Goal: Task Accomplishment & Management: Complete application form

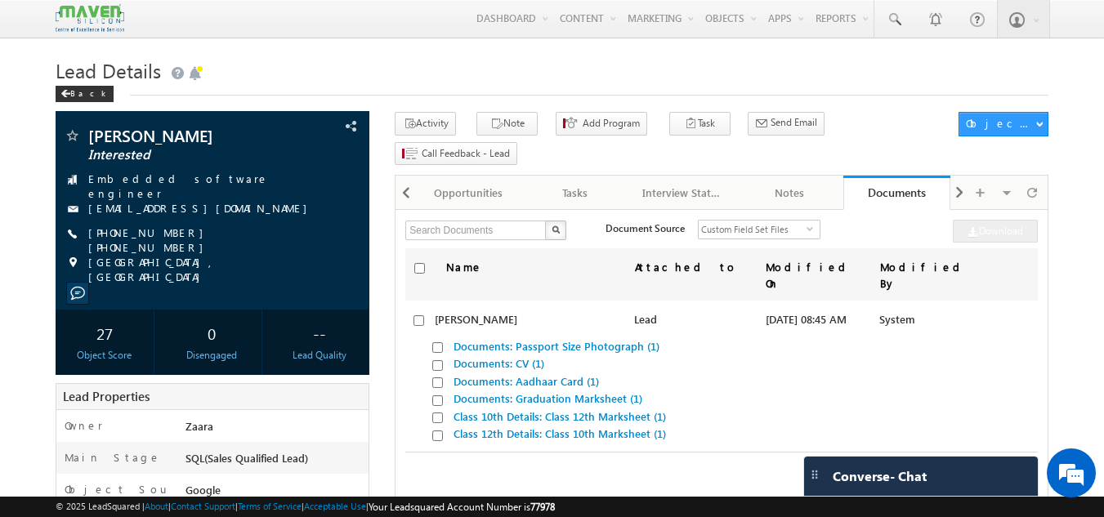
click at [506, 74] on h1 "Lead Details" at bounding box center [552, 69] width 993 height 32
click at [1015, 78] on h1 "Lead Details" at bounding box center [552, 69] width 993 height 32
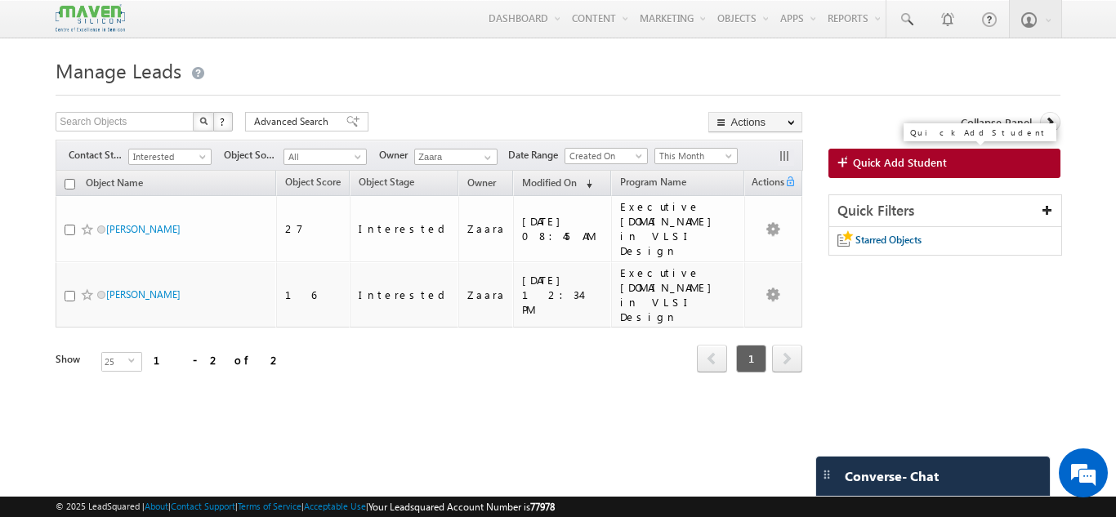
click at [887, 159] on span "Quick Add Student" at bounding box center [900, 162] width 94 height 15
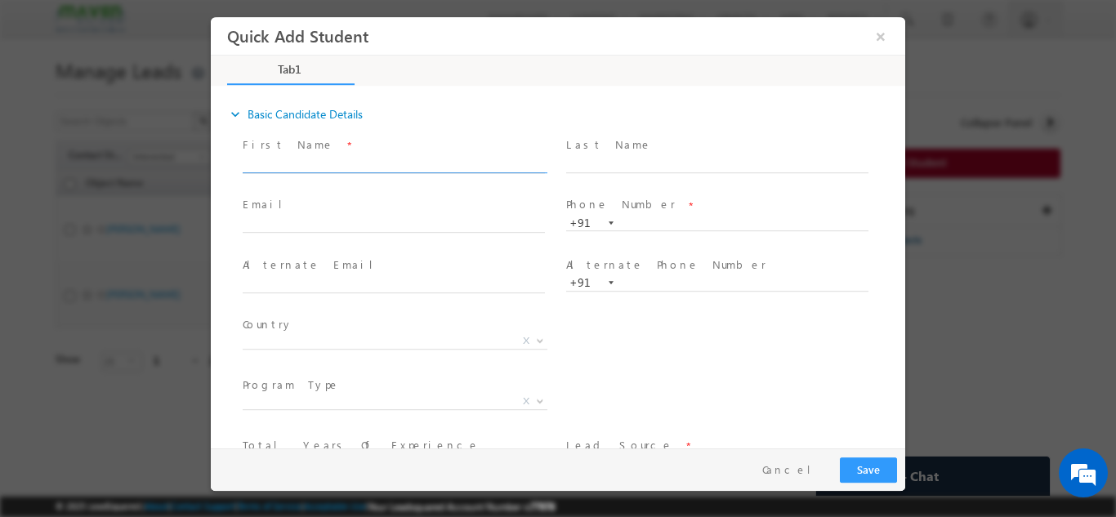
click at [296, 163] on input "text" at bounding box center [394, 164] width 302 height 16
click at [337, 113] on link "expand_more Basic Candidate Details" at bounding box center [295, 113] width 136 height 29
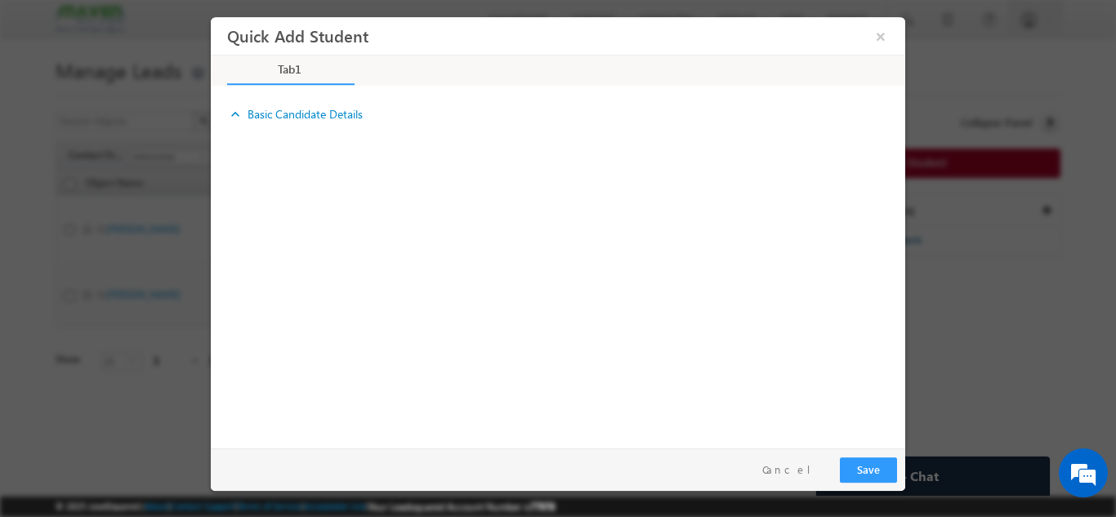
click at [234, 123] on link "expand_more Basic Candidate Details" at bounding box center [295, 113] width 136 height 29
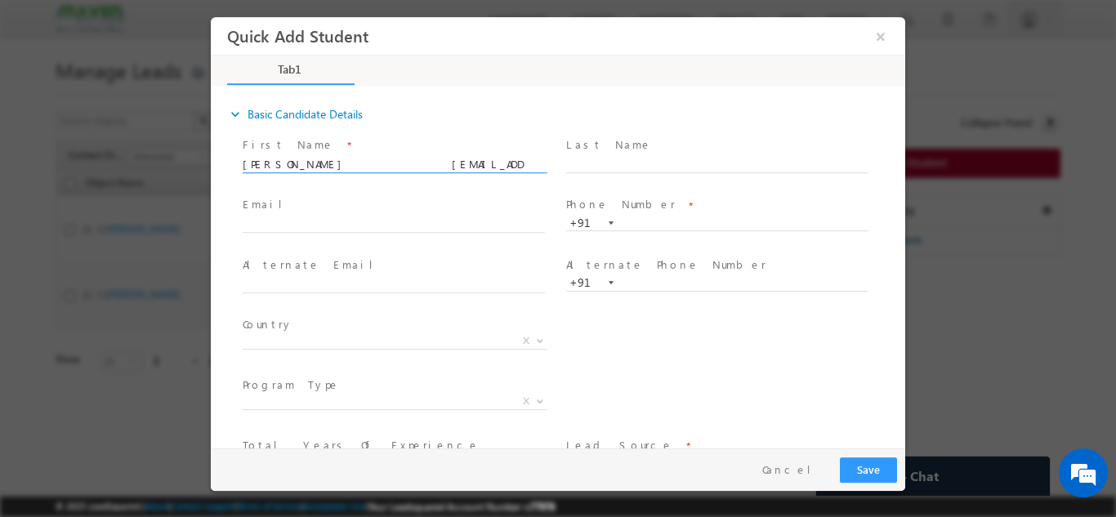
click at [340, 165] on input "Anand Kiroji anandakiroji@gmail.com 9620750691" at bounding box center [394, 164] width 302 height 16
drag, startPoint x: 314, startPoint y: 163, endPoint x: 430, endPoint y: 163, distance: 116.8
click at [430, 163] on input "Anand Kiroji anandakiroji@gmail.com 9620750691" at bounding box center [394, 164] width 302 height 16
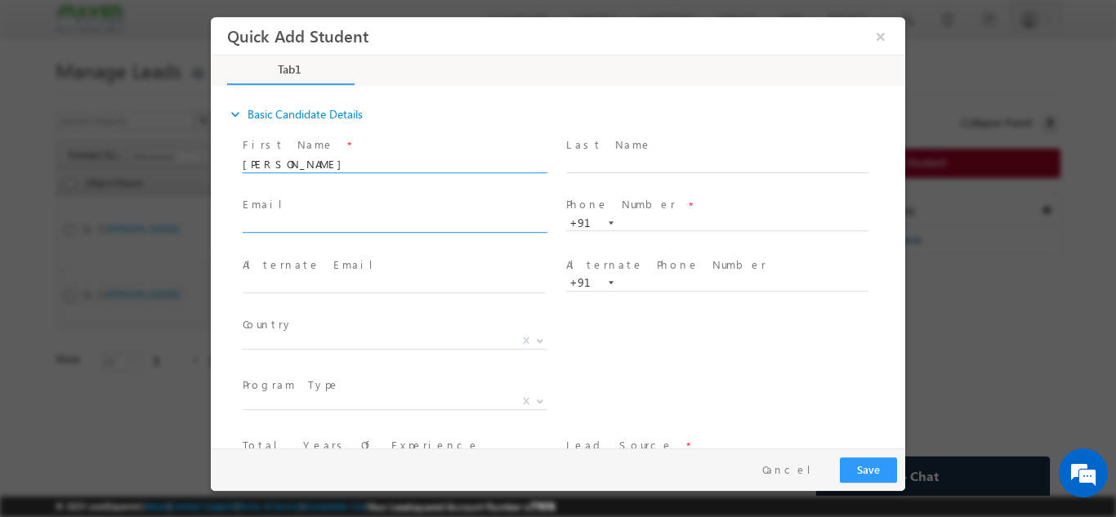
type input "Anand Kiroji 9620750691"
click at [377, 223] on input "text" at bounding box center [394, 224] width 302 height 16
paste input "[EMAIL_ADDRESS][DOMAIN_NAME]"
type input "[EMAIL_ADDRESS][DOMAIN_NAME]"
click at [373, 163] on input "Anand Kiroji 9620750691" at bounding box center [394, 164] width 302 height 16
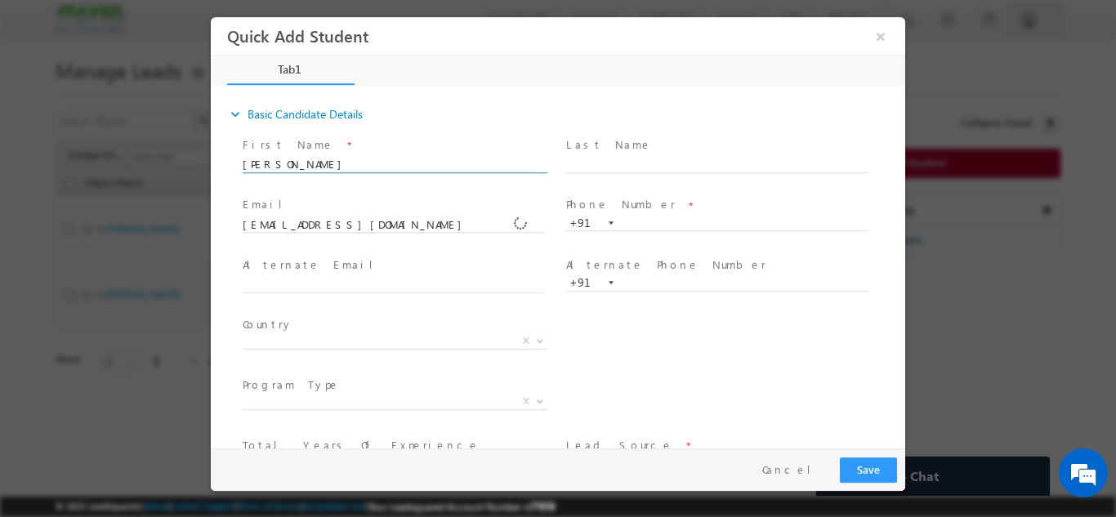
click at [373, 163] on input "Anand Kiroji 9620750691" at bounding box center [394, 164] width 302 height 16
type input "[PERSON_NAME]"
click at [635, 216] on input "text" at bounding box center [717, 223] width 302 height 16
paste input "9620750691"
type input "9620750691"
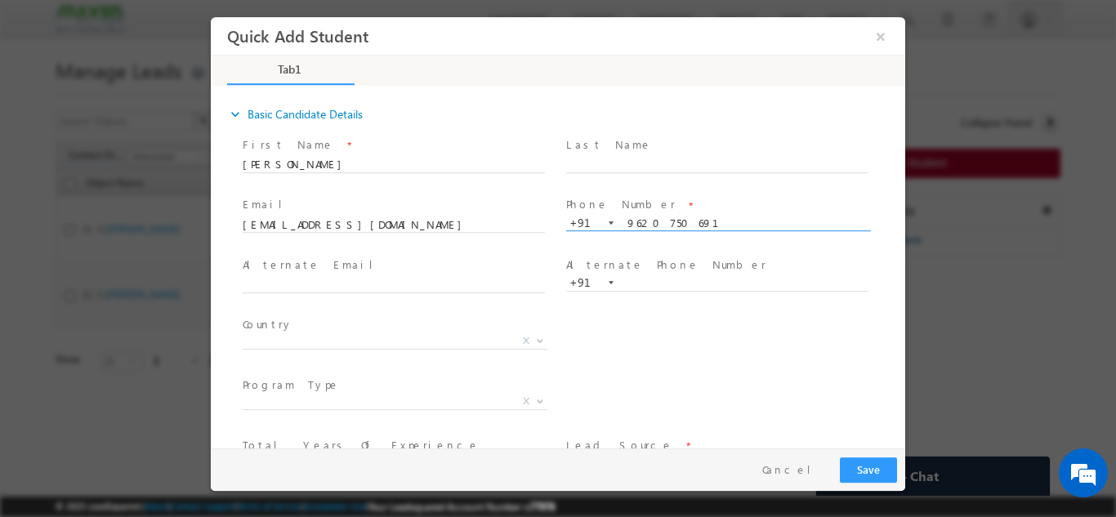
click at [647, 188] on span at bounding box center [716, 181] width 301 height 18
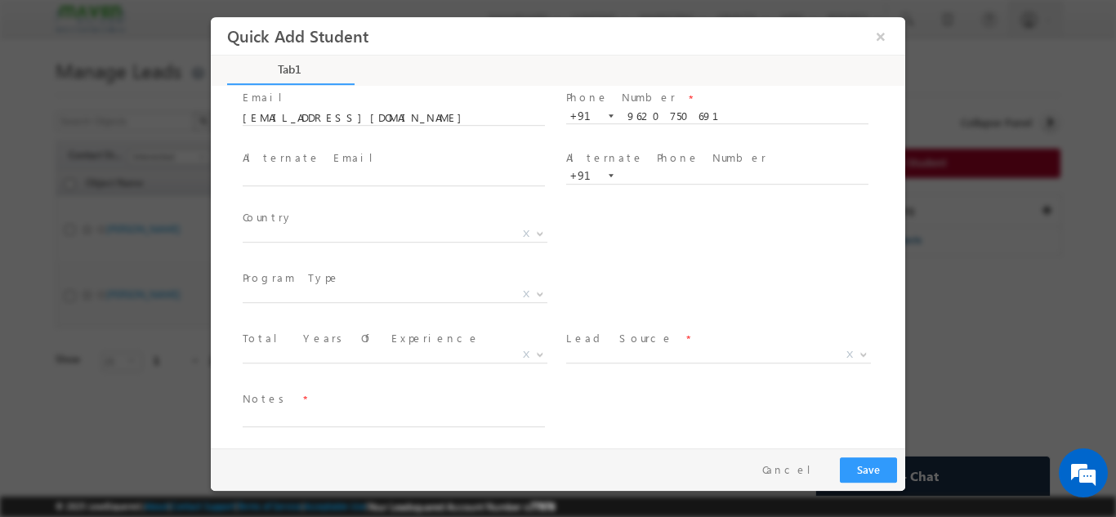
scroll to position [112, 0]
click at [271, 231] on span "X" at bounding box center [395, 229] width 305 height 16
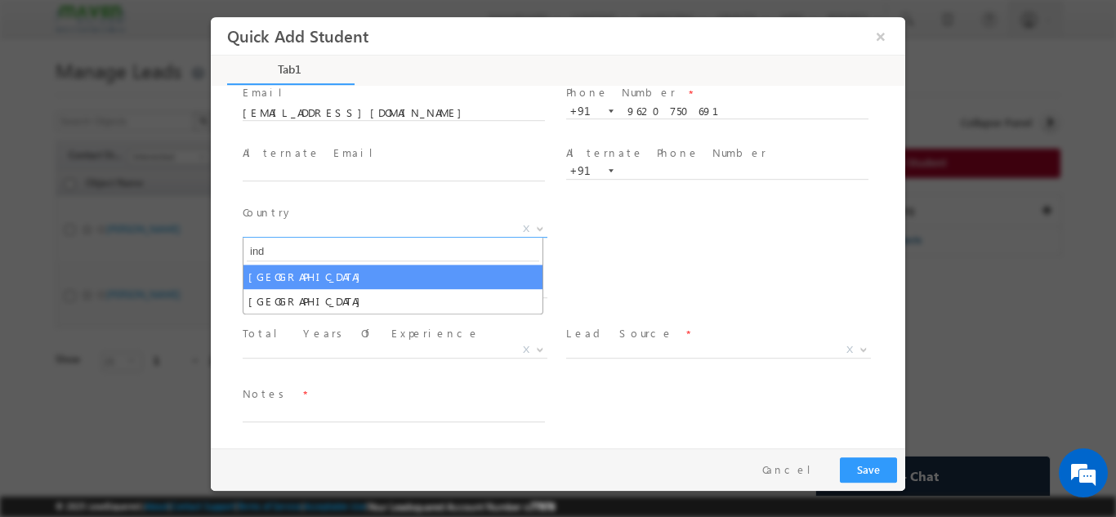
type input "ind"
select select "[GEOGRAPHIC_DATA]"
select select
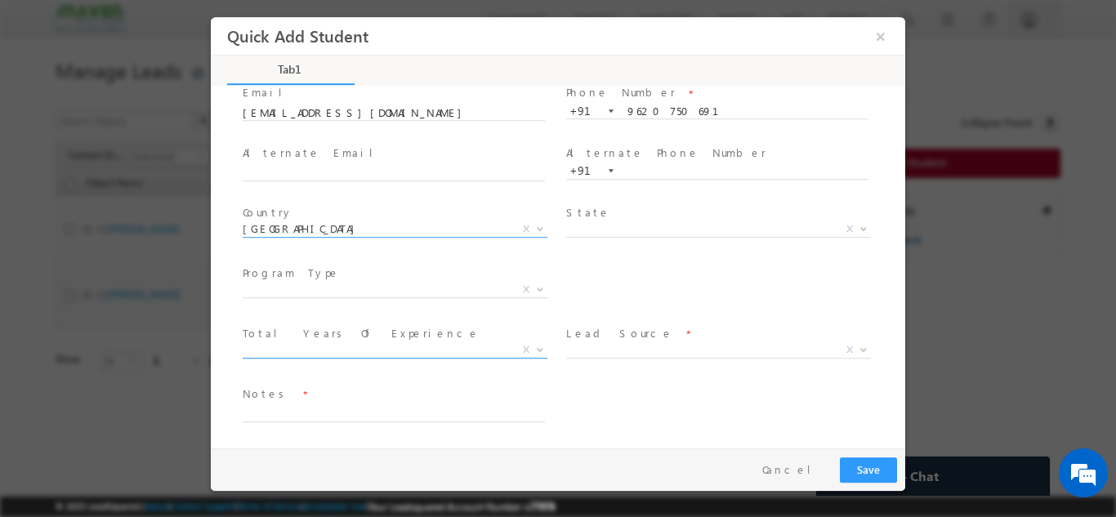
click at [321, 348] on span "X" at bounding box center [395, 349] width 305 height 16
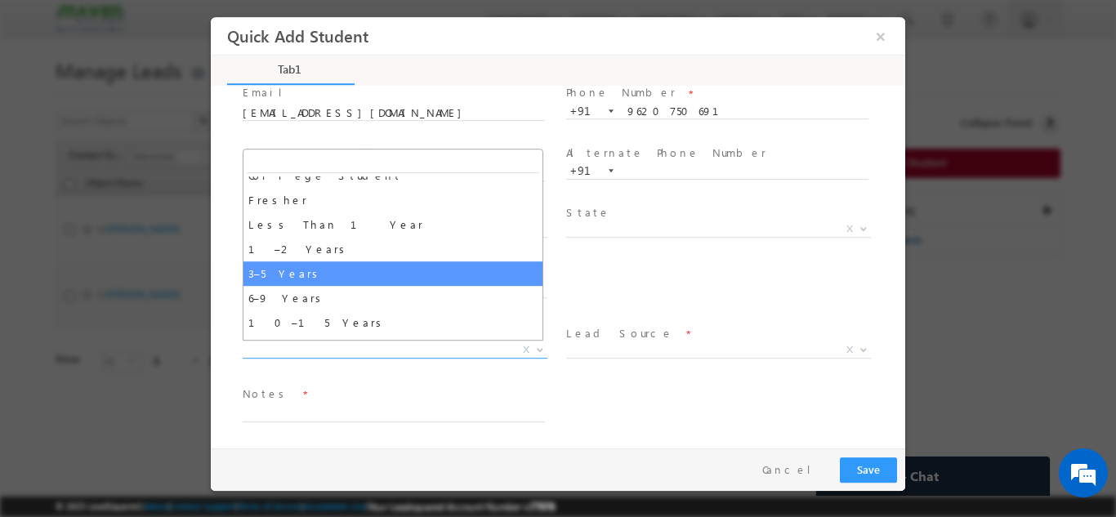
scroll to position [57, 0]
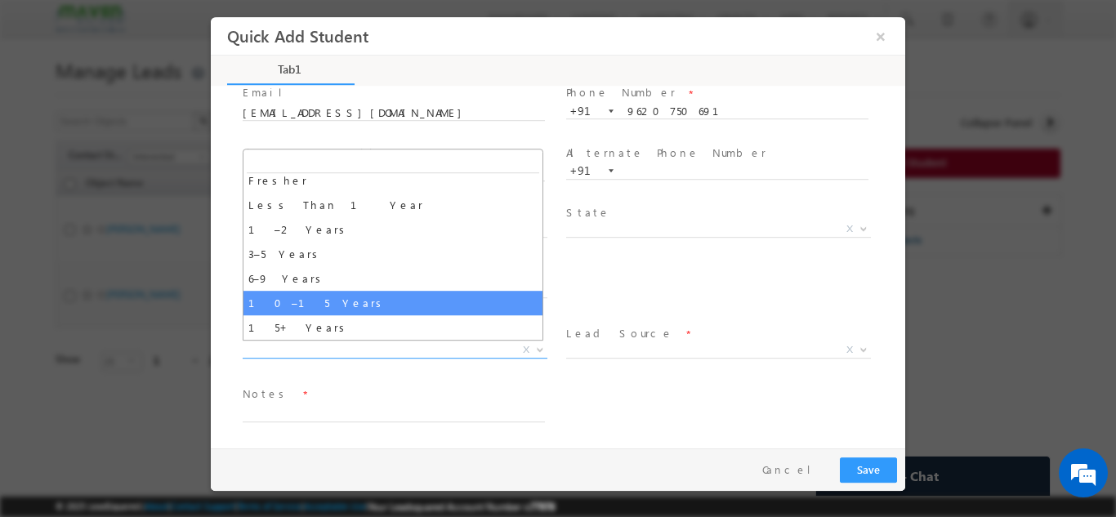
select select "10–15 Years"
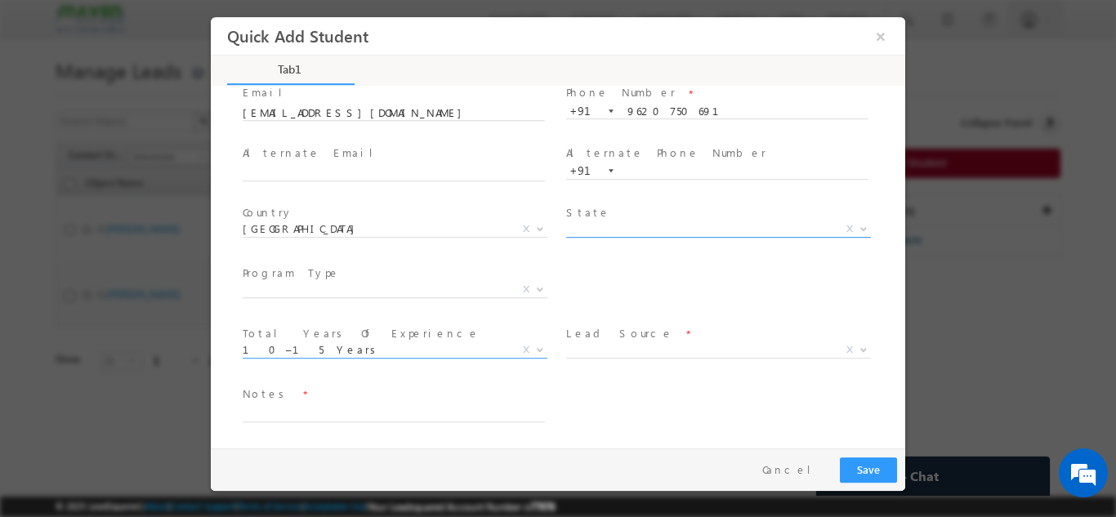
click at [582, 232] on span "X" at bounding box center [718, 229] width 305 height 16
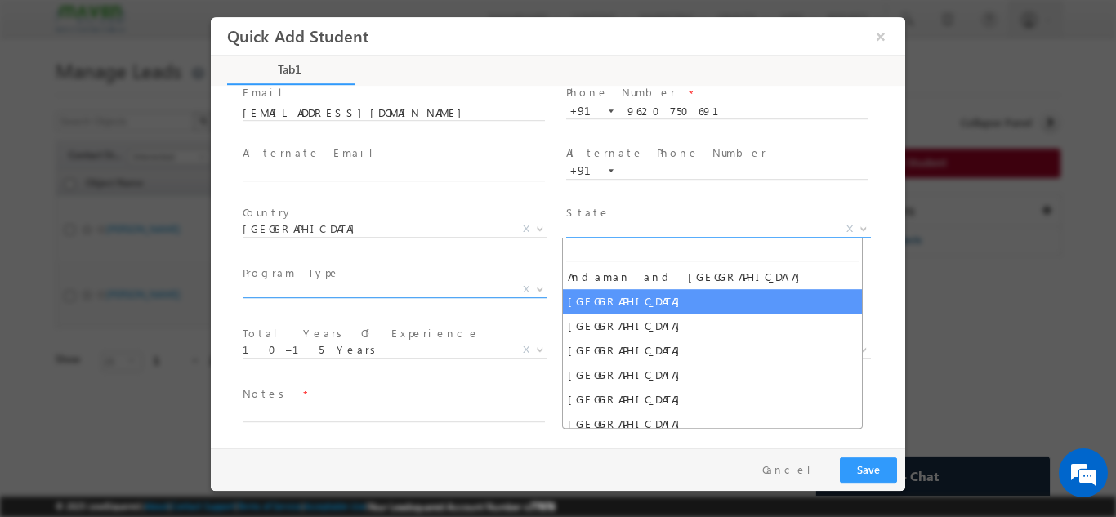
click at [339, 288] on span "X" at bounding box center [395, 289] width 305 height 16
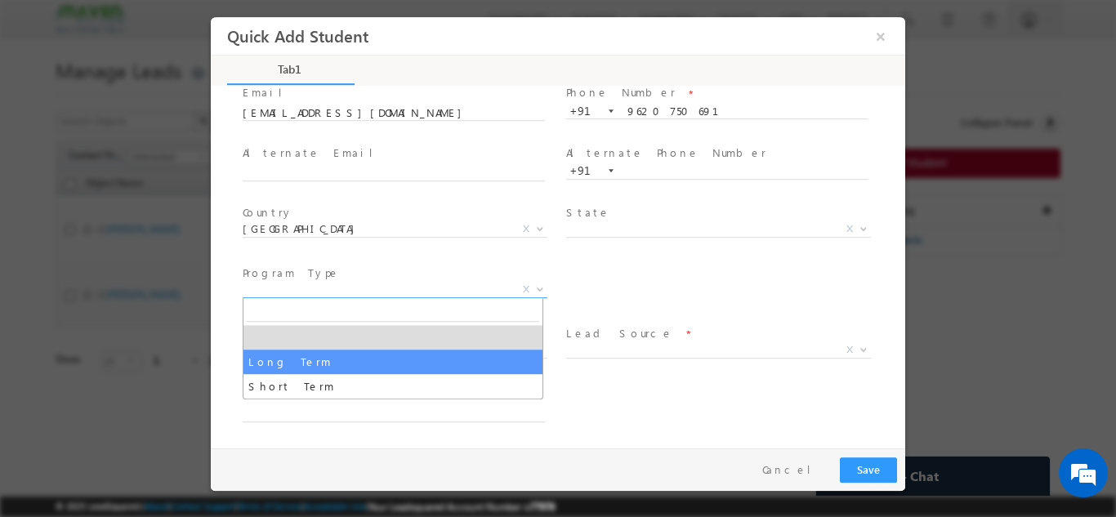
select select "Long Term"
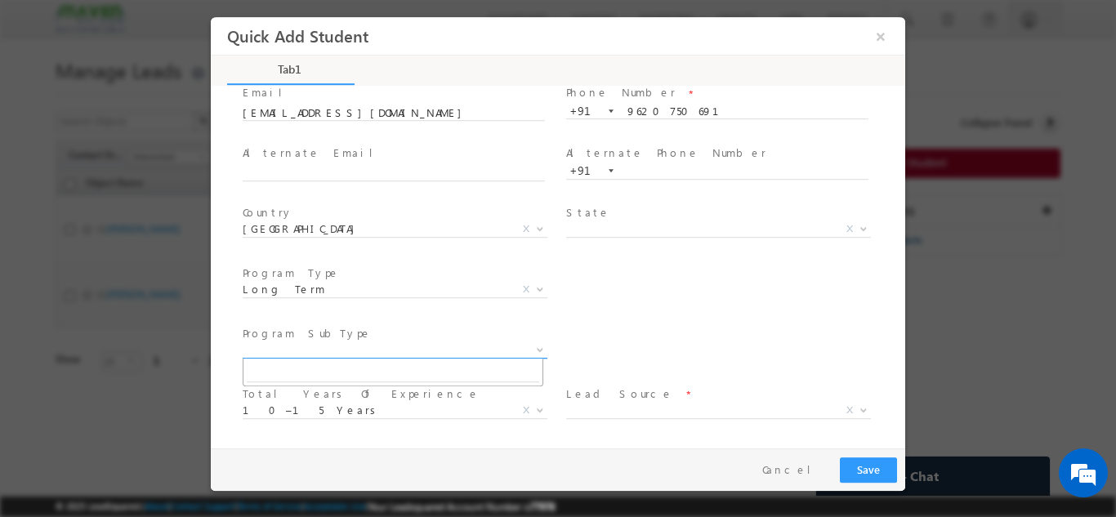
click at [349, 350] on span "X" at bounding box center [395, 349] width 305 height 16
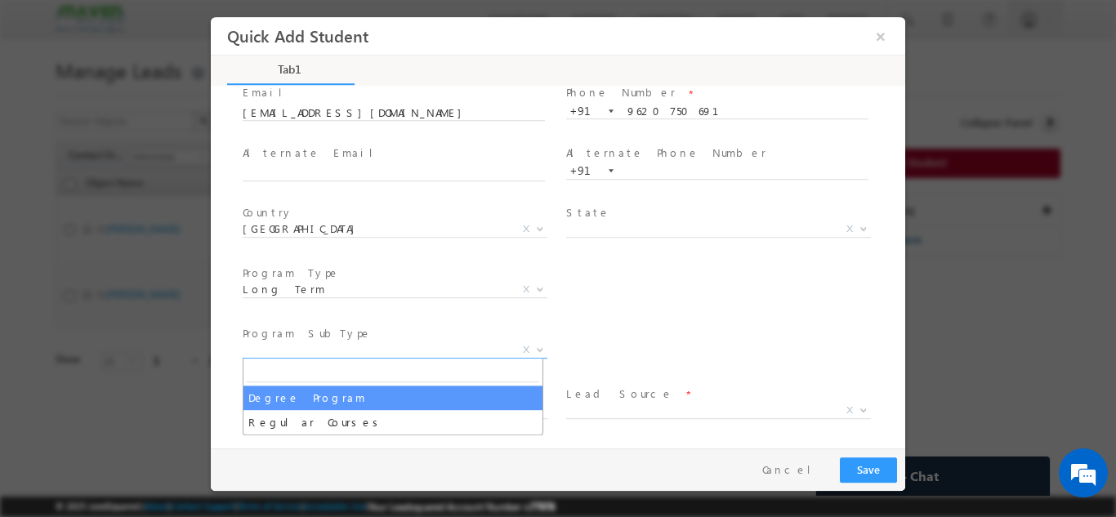
select select "Degree Program"
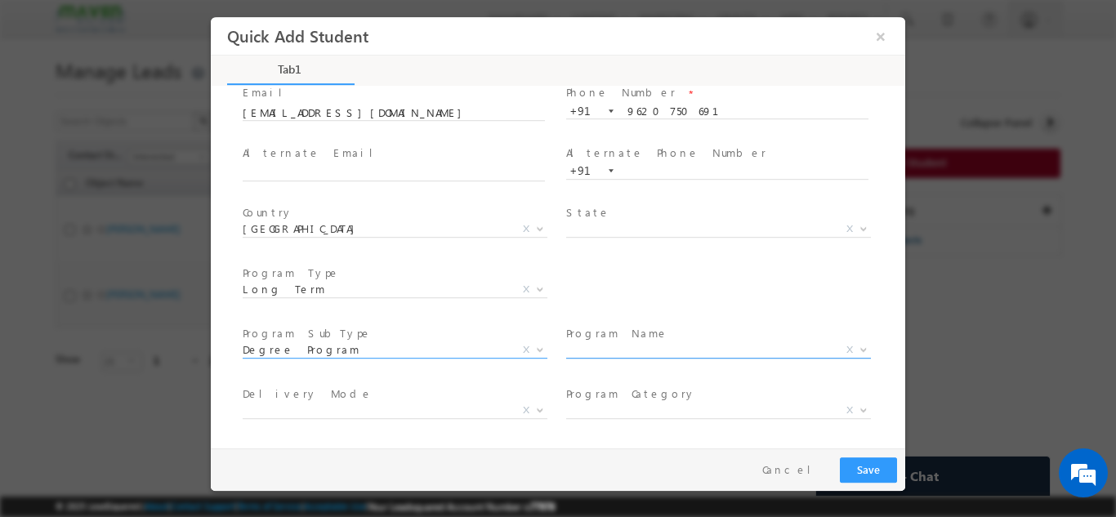
click at [611, 345] on span "X" at bounding box center [718, 349] width 305 height 16
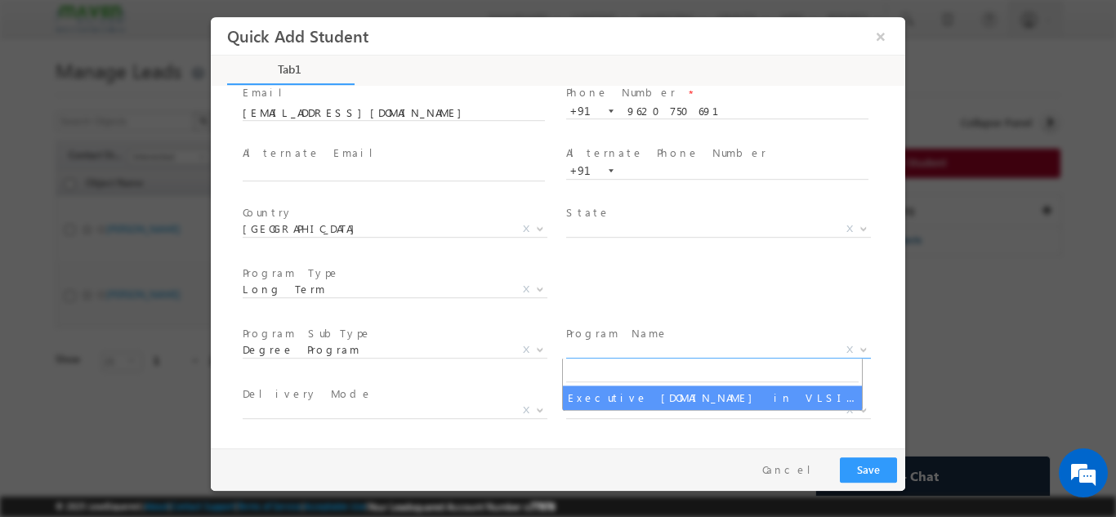
select select "Executive [DOMAIN_NAME] in VLSI Design"
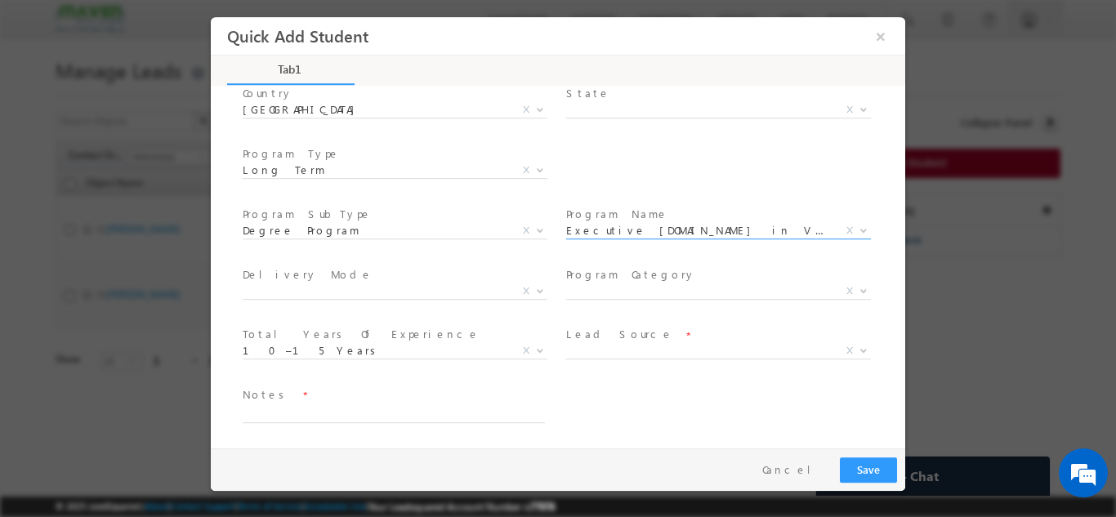
scroll to position [232, 0]
click at [644, 352] on span "X" at bounding box center [718, 349] width 305 height 16
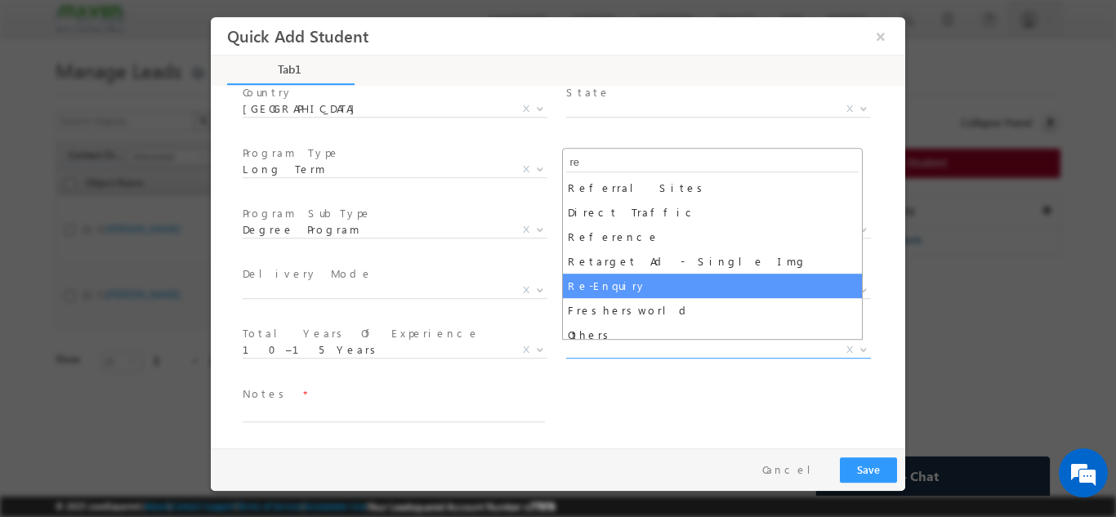
type input "re"
select select "Re-Enquiry"
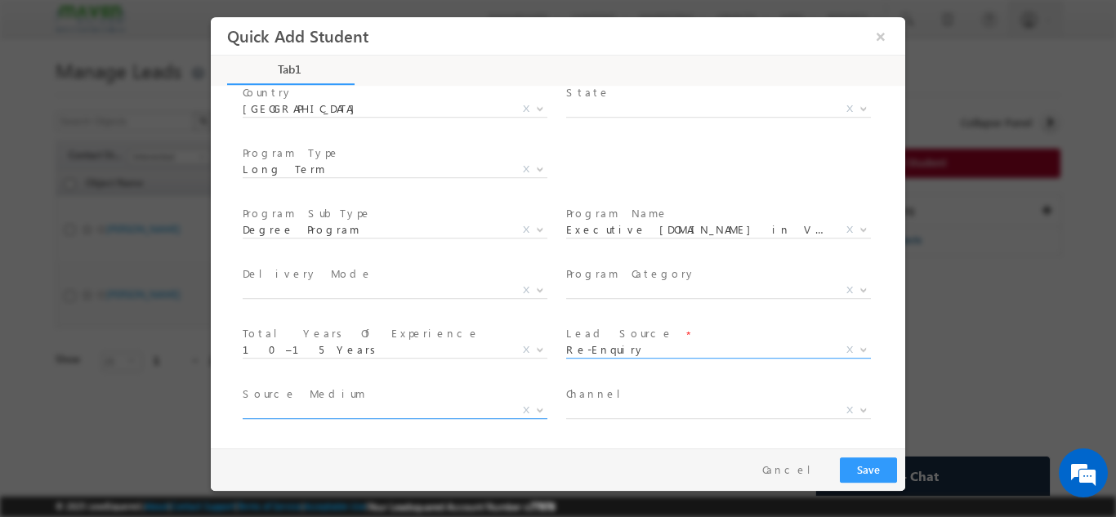
click at [323, 414] on span "X" at bounding box center [395, 410] width 305 height 16
click at [759, 394] on span "Channel *" at bounding box center [716, 394] width 301 height 18
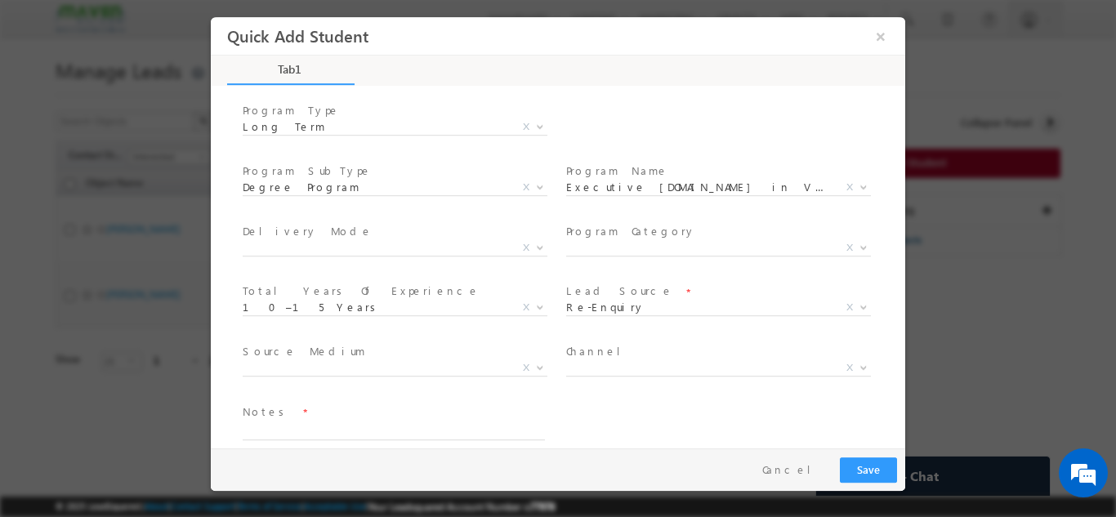
scroll to position [292, 0]
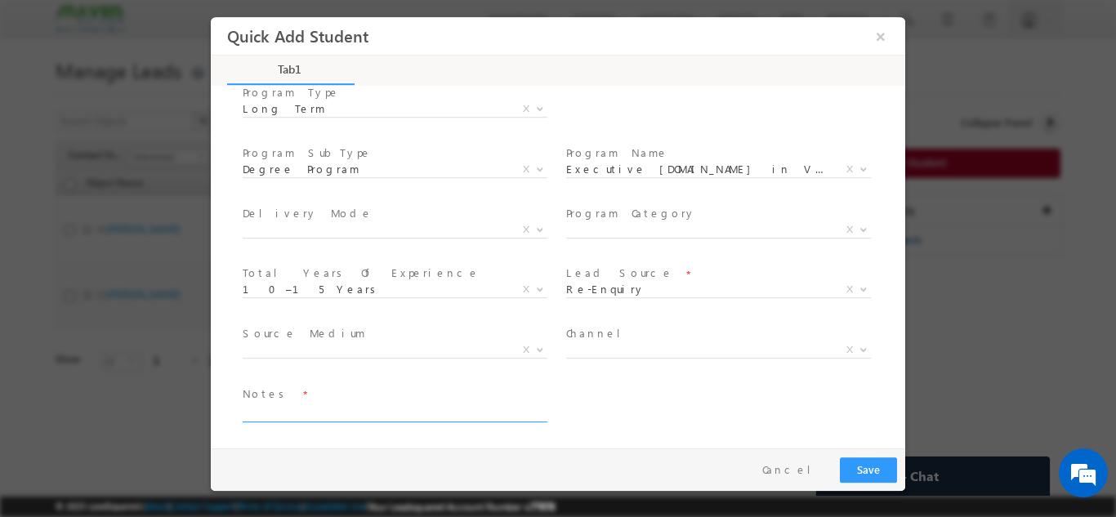
click at [329, 414] on textarea at bounding box center [394, 412] width 302 height 19
click at [365, 413] on textarea at bounding box center [394, 412] width 302 height 19
type textarea "[PERSON_NAME] added from sheet"
click at [877, 466] on button "Save" at bounding box center [868, 469] width 57 height 25
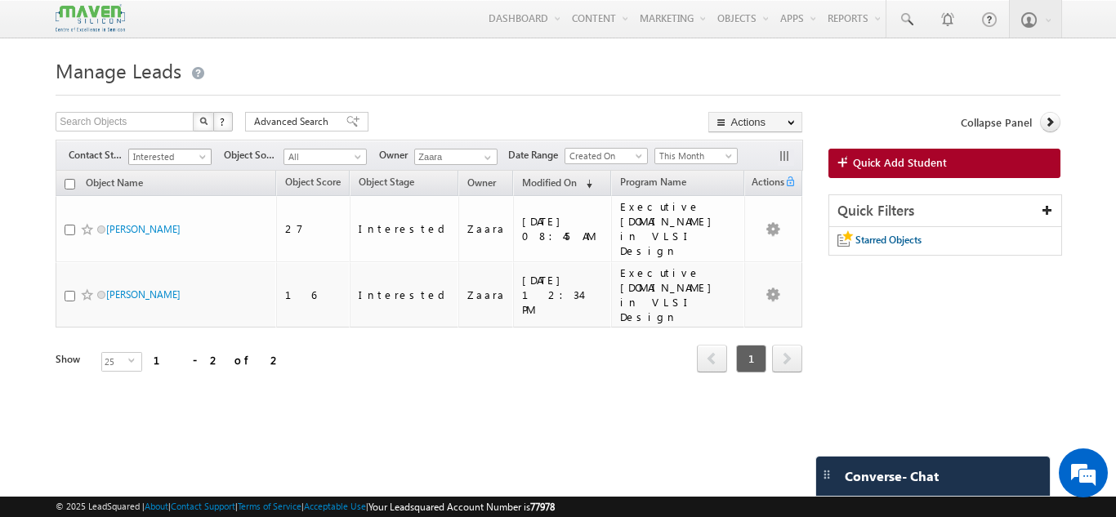
click at [189, 149] on span "Interested" at bounding box center [168, 156] width 78 height 15
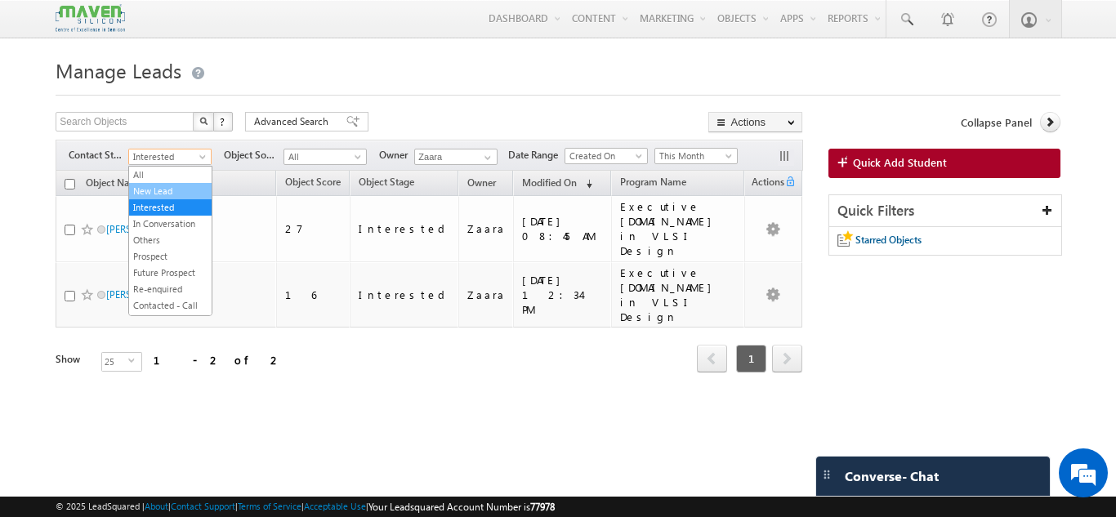
click at [175, 185] on link "New Lead" at bounding box center [170, 191] width 83 height 15
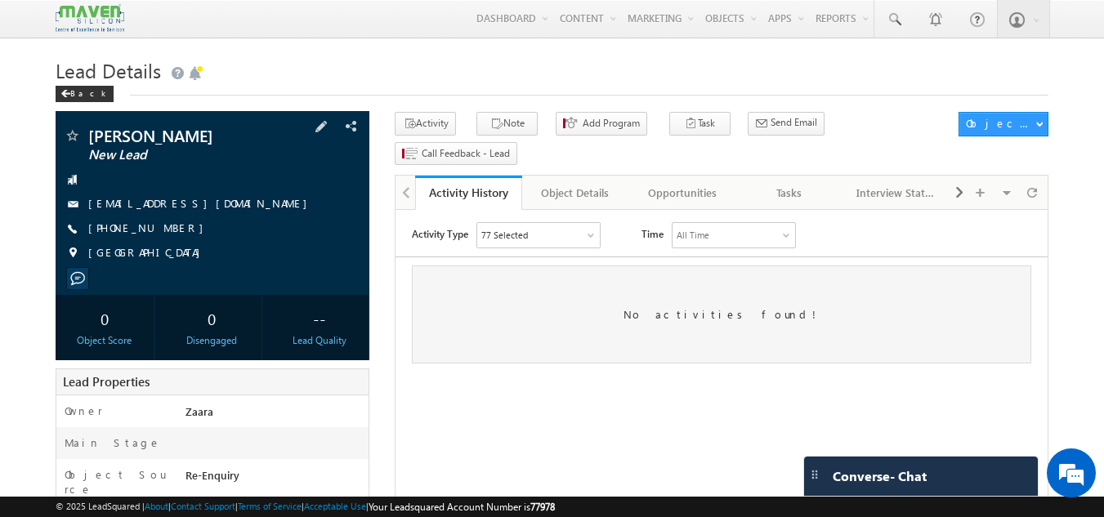
drag, startPoint x: 166, startPoint y: 229, endPoint x: 110, endPoint y: 232, distance: 55.6
click at [110, 232] on span "[PHONE_NUMBER]" at bounding box center [149, 229] width 123 height 16
copy span "9620750691"
drag, startPoint x: 90, startPoint y: 136, endPoint x: 188, endPoint y: 144, distance: 98.4
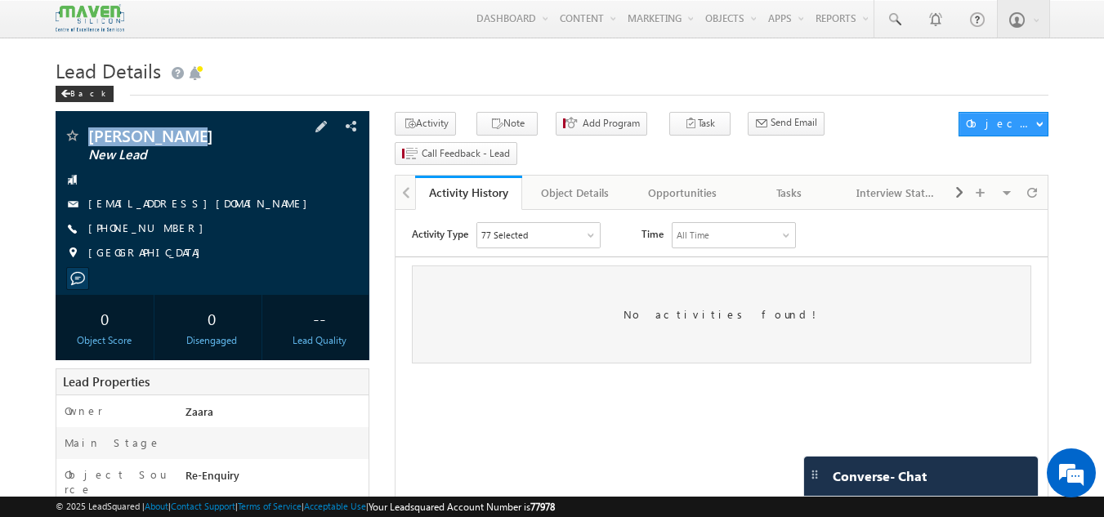
click at [188, 144] on span "[PERSON_NAME]" at bounding box center [185, 135] width 194 height 16
copy span "[PERSON_NAME]"
click at [149, 209] on link "[EMAIL_ADDRESS][DOMAIN_NAME]" at bounding box center [201, 203] width 227 height 14
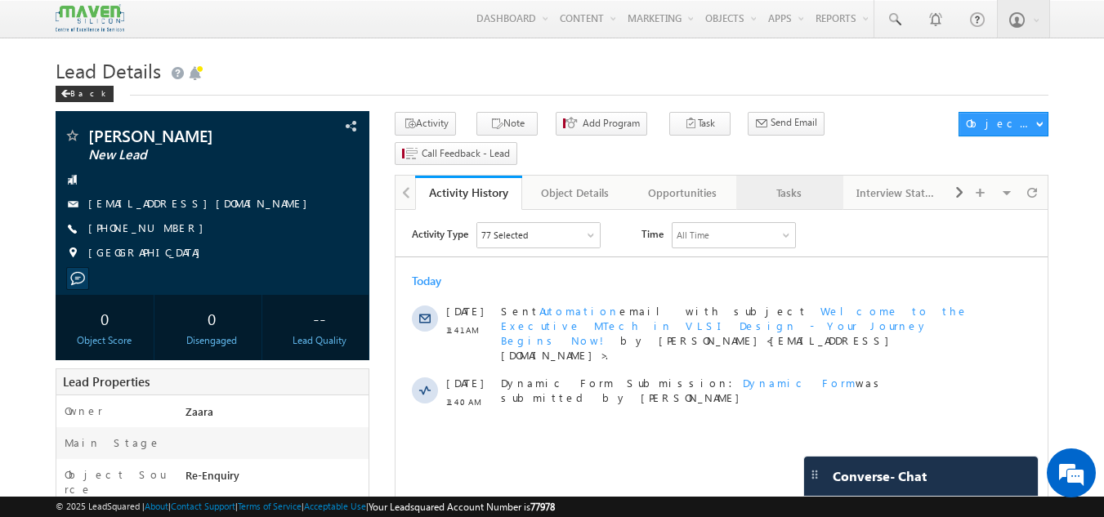
click at [774, 176] on link "Tasks" at bounding box center [789, 193] width 107 height 34
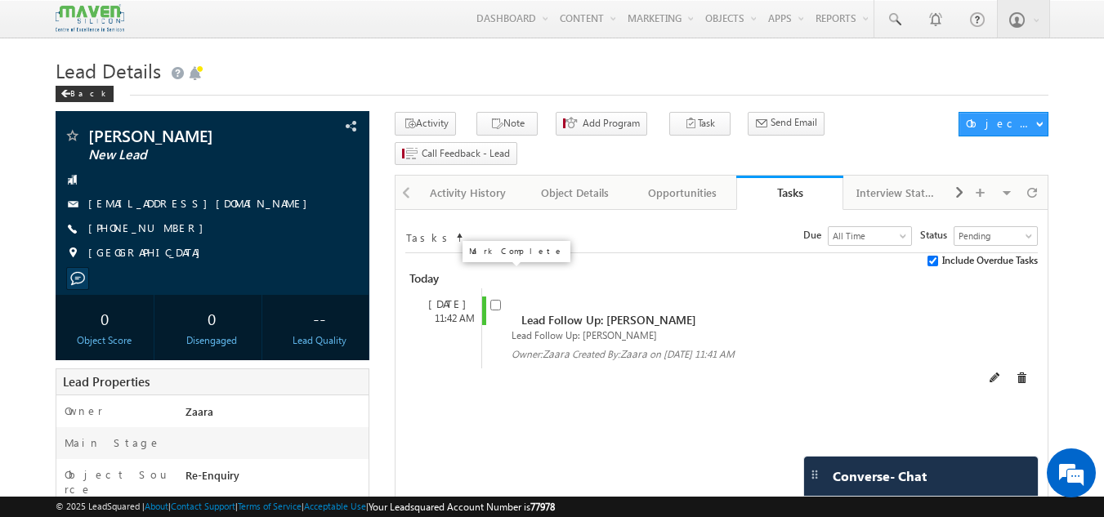
click at [490, 300] on input "checkbox" at bounding box center [495, 305] width 11 height 11
checkbox input "false"
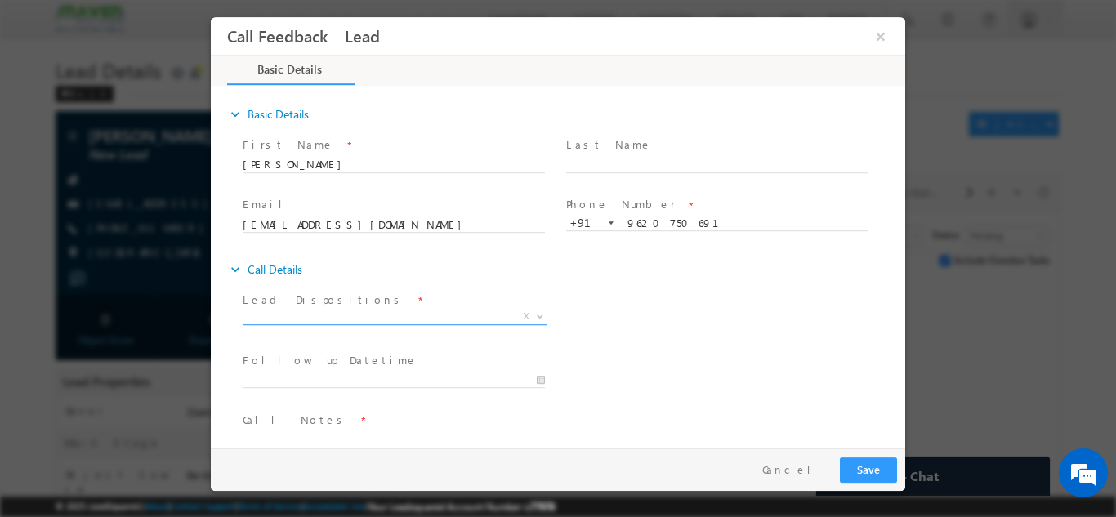
click at [251, 318] on span "X" at bounding box center [395, 316] width 305 height 16
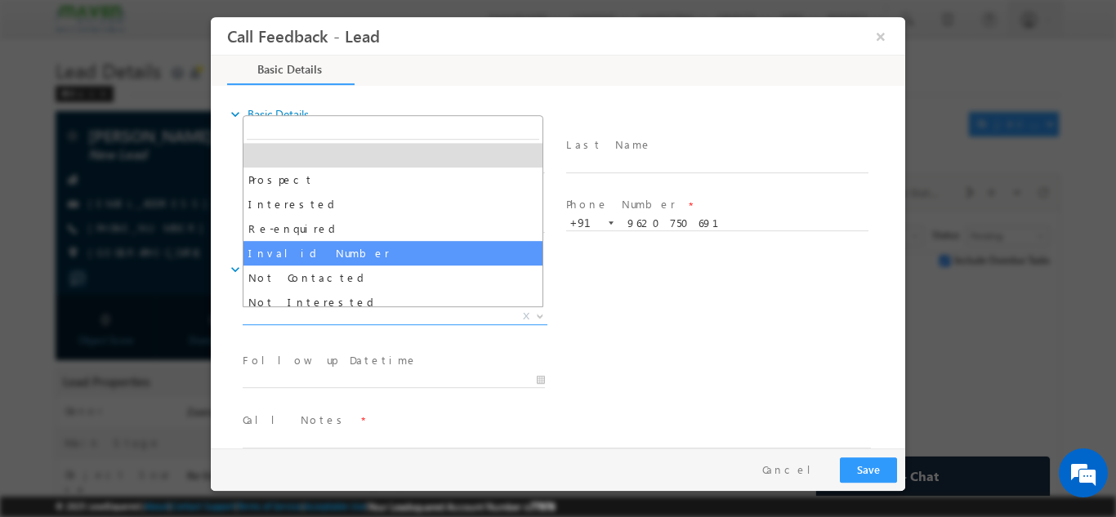
scroll to position [82, 0]
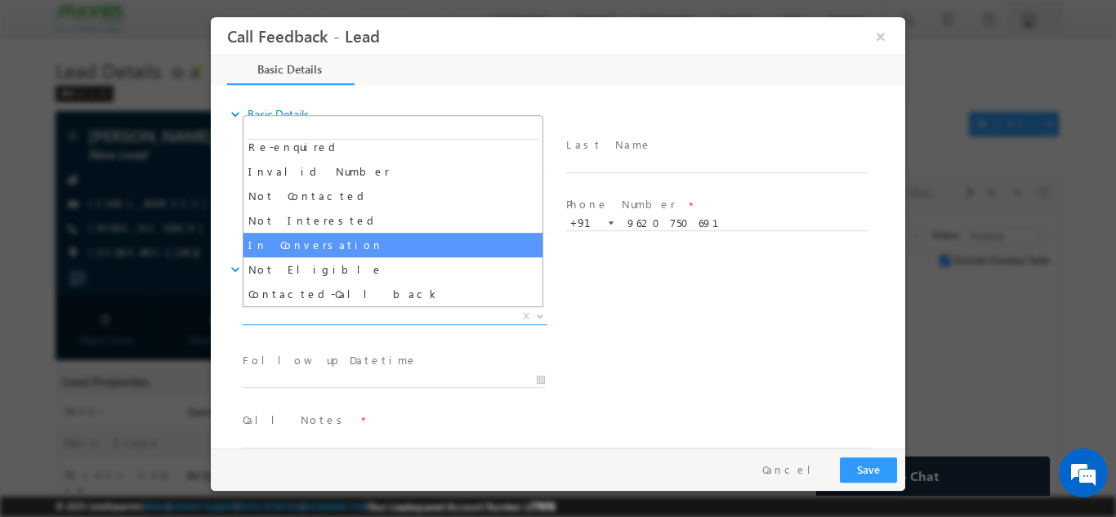
select select "In Conversation"
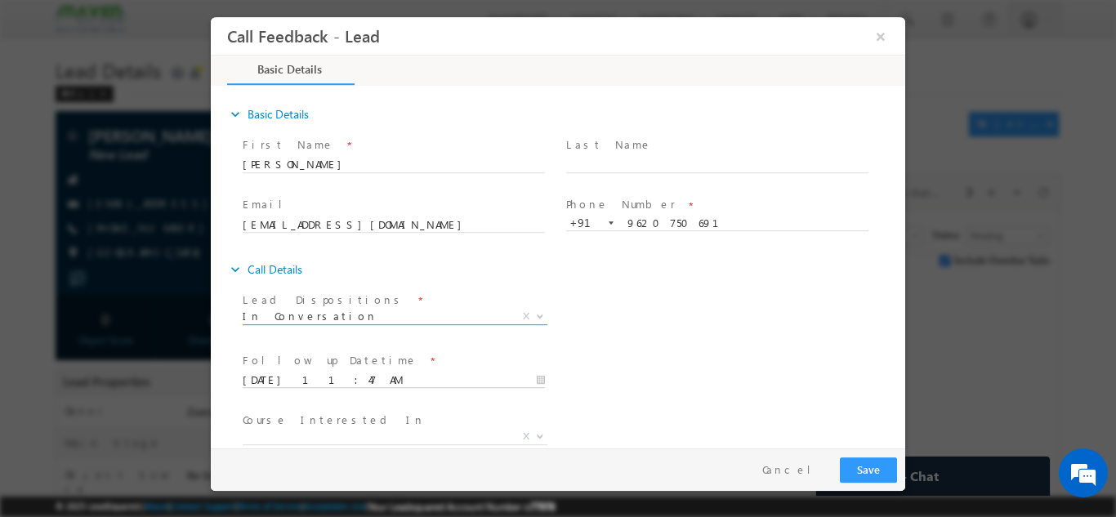
click at [321, 380] on input "[DATE] 11:47 AM" at bounding box center [394, 380] width 302 height 16
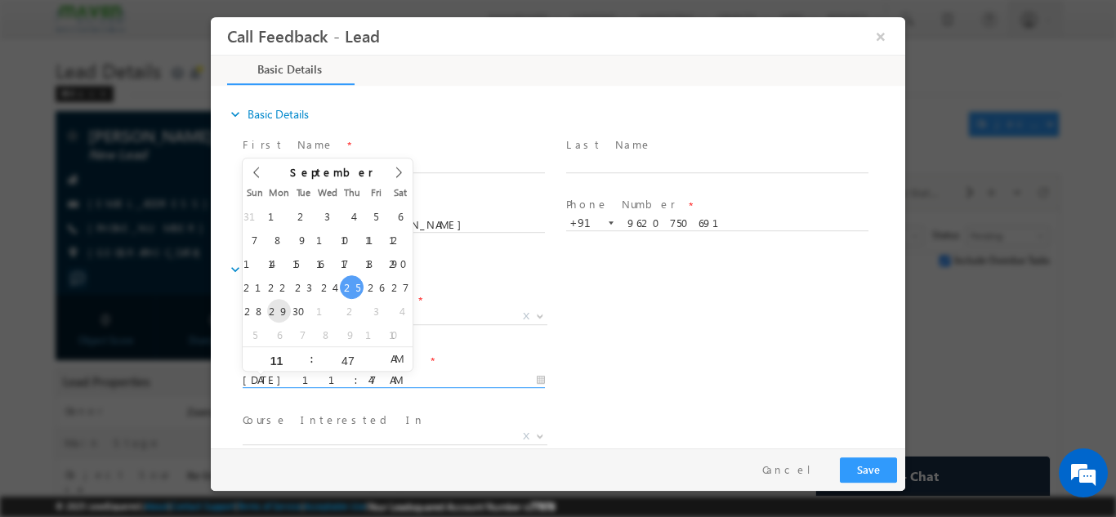
type input "[DATE] 11:47 AM"
click at [567, 346] on div "Lead Dispositions * Prospect Interested Re-enquired Invalid Number Not Contacte…" at bounding box center [572, 318] width 666 height 60
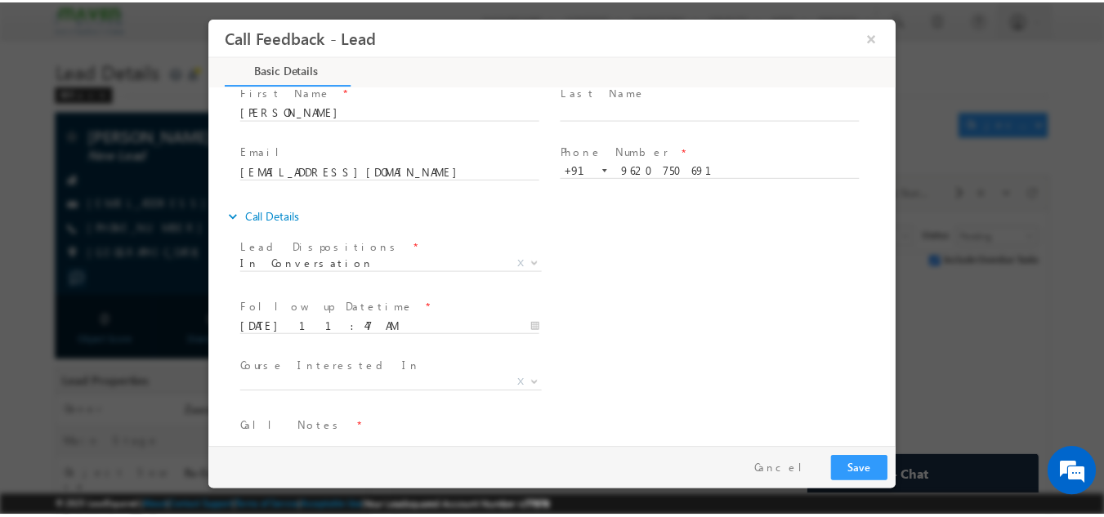
scroll to position [87, 0]
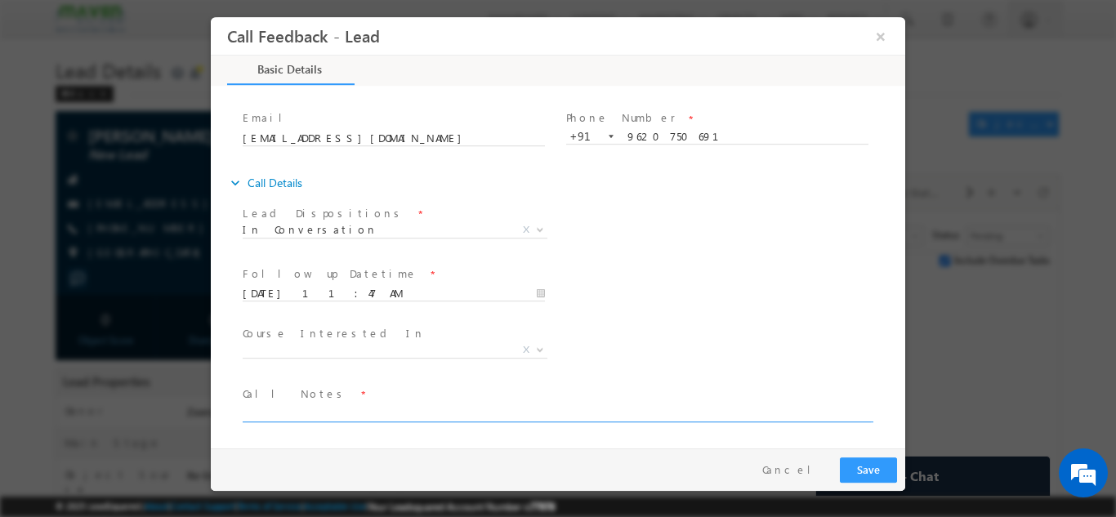
click at [315, 410] on textarea at bounding box center [557, 412] width 628 height 19
type textarea "W"
click at [511, 415] on textarea "Shared him with all the program details and h will get abck to us if he is inte…" at bounding box center [557, 412] width 628 height 19
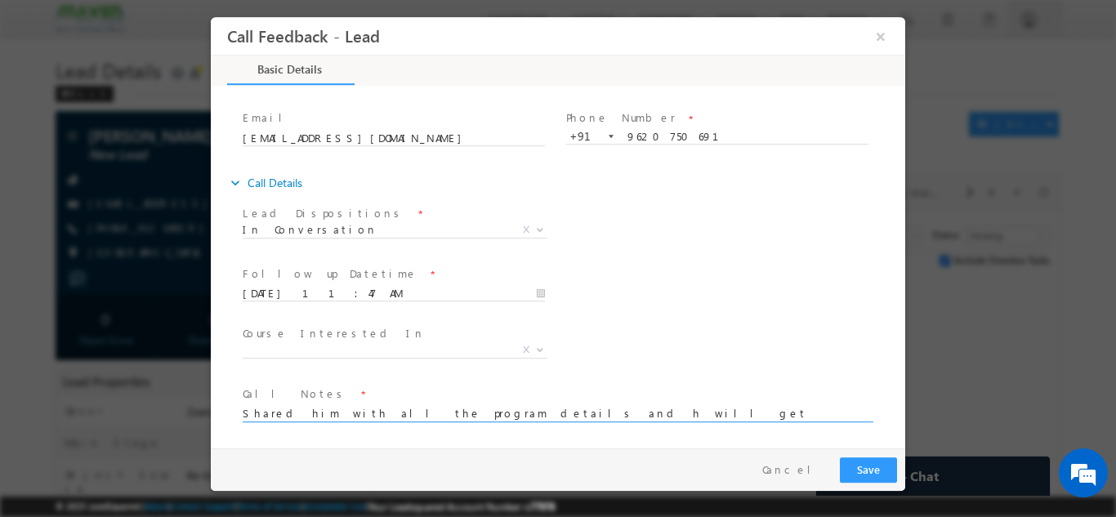
click at [650, 408] on textarea "Shared him with all the program details and h will get back to us if he is inte…" at bounding box center [557, 412] width 628 height 19
click at [453, 417] on textarea "Shared him with all the program details and h will get back t" at bounding box center [557, 412] width 628 height 19
click at [555, 411] on textarea "Shared him with all the program details and he will get back t" at bounding box center [557, 412] width 628 height 19
type textarea "Shared him with all the program details and he will get back by [DATE]"
click at [888, 471] on button "Save" at bounding box center [868, 469] width 57 height 25
